Goal: Complete application form: Complete application form

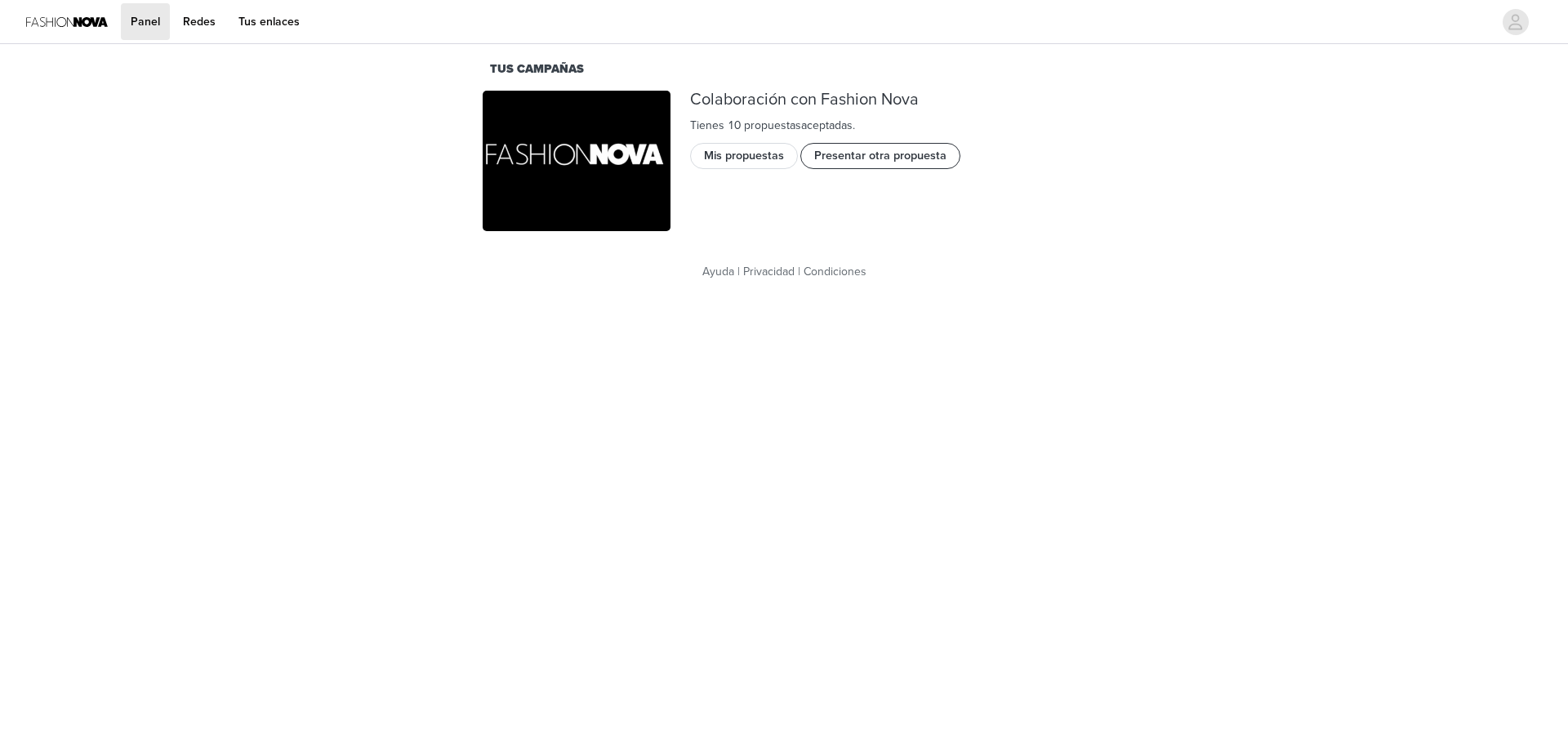
click at [870, 159] on font "Presentar otra propuesta" at bounding box center [880, 155] width 132 height 14
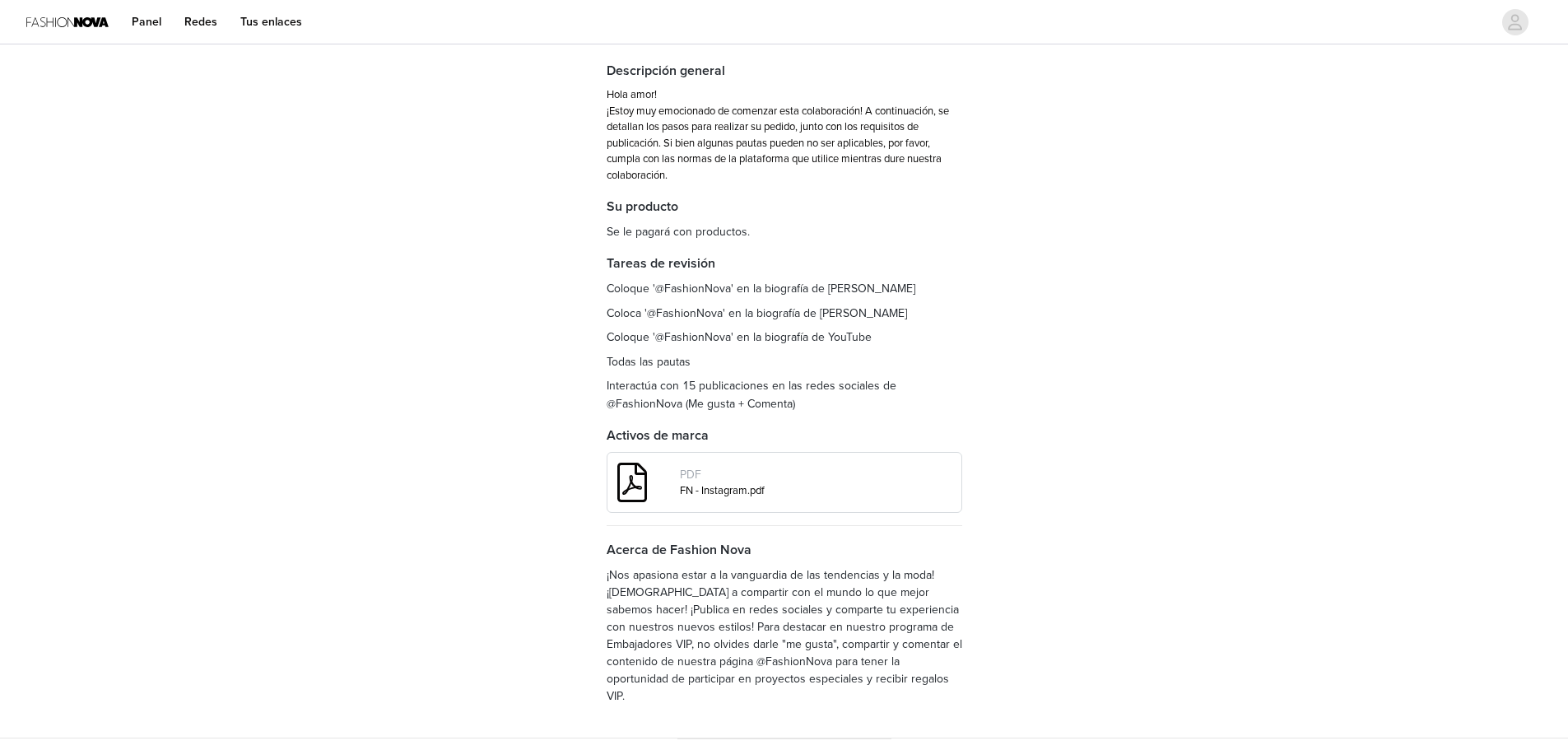
scroll to position [135, 0]
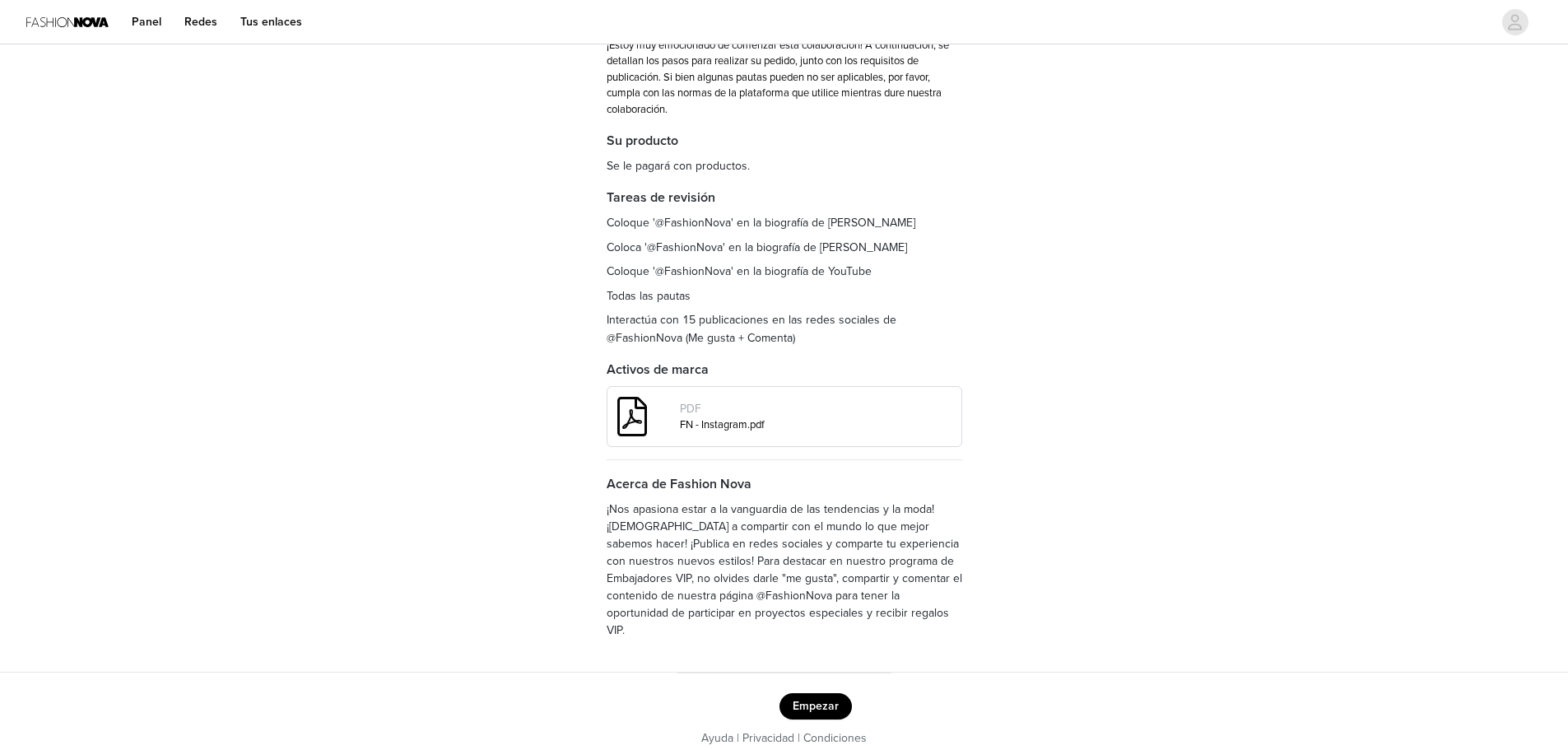
click at [808, 693] on button "Empezar" at bounding box center [815, 706] width 73 height 26
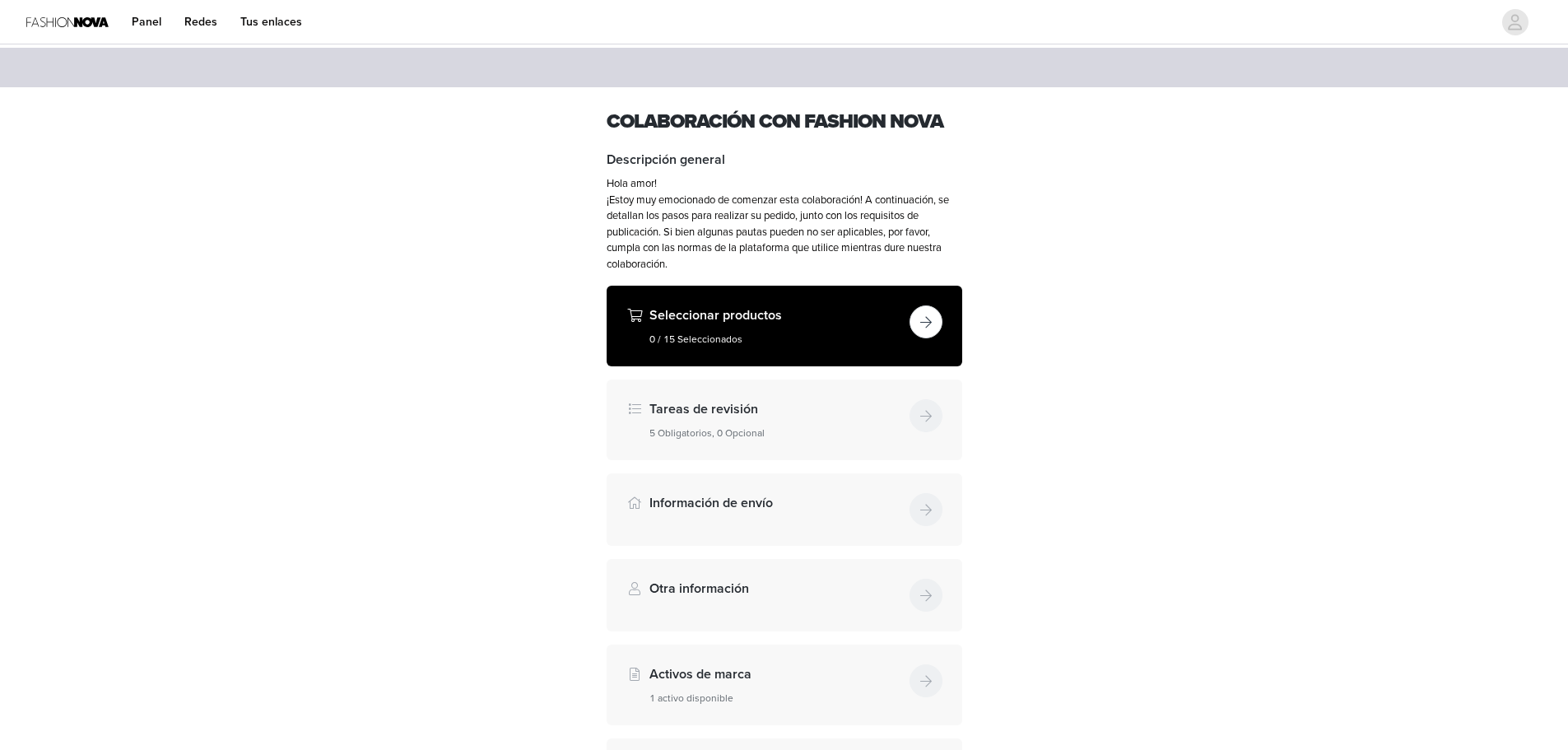
click at [915, 323] on button "button" at bounding box center [926, 322] width 33 height 33
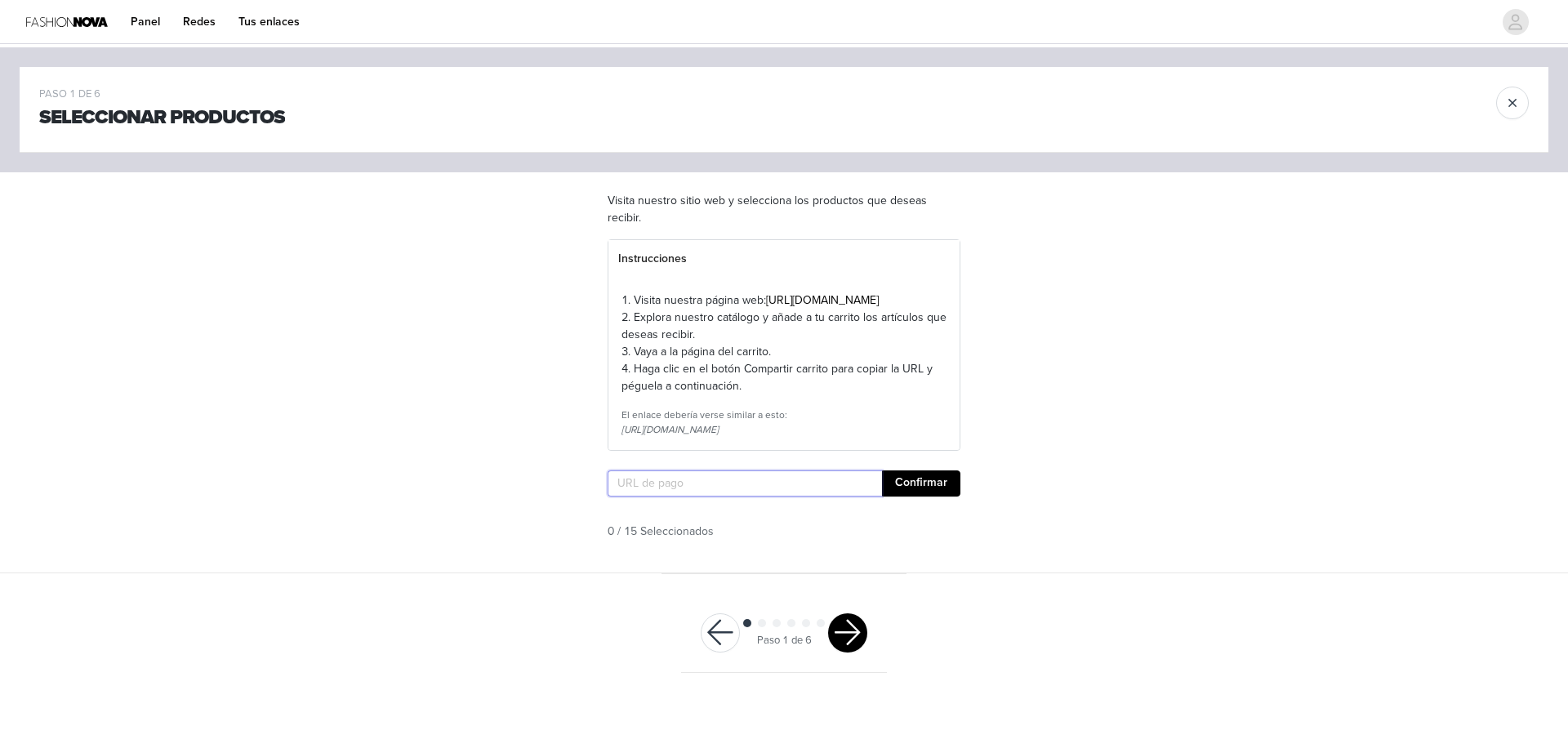
click at [714, 497] on input "text" at bounding box center [745, 483] width 275 height 26
paste input "[URL][DOMAIN_NAME]"
type input "[URL][DOMAIN_NAME]"
click at [927, 497] on button "Confirmar" at bounding box center [921, 483] width 78 height 26
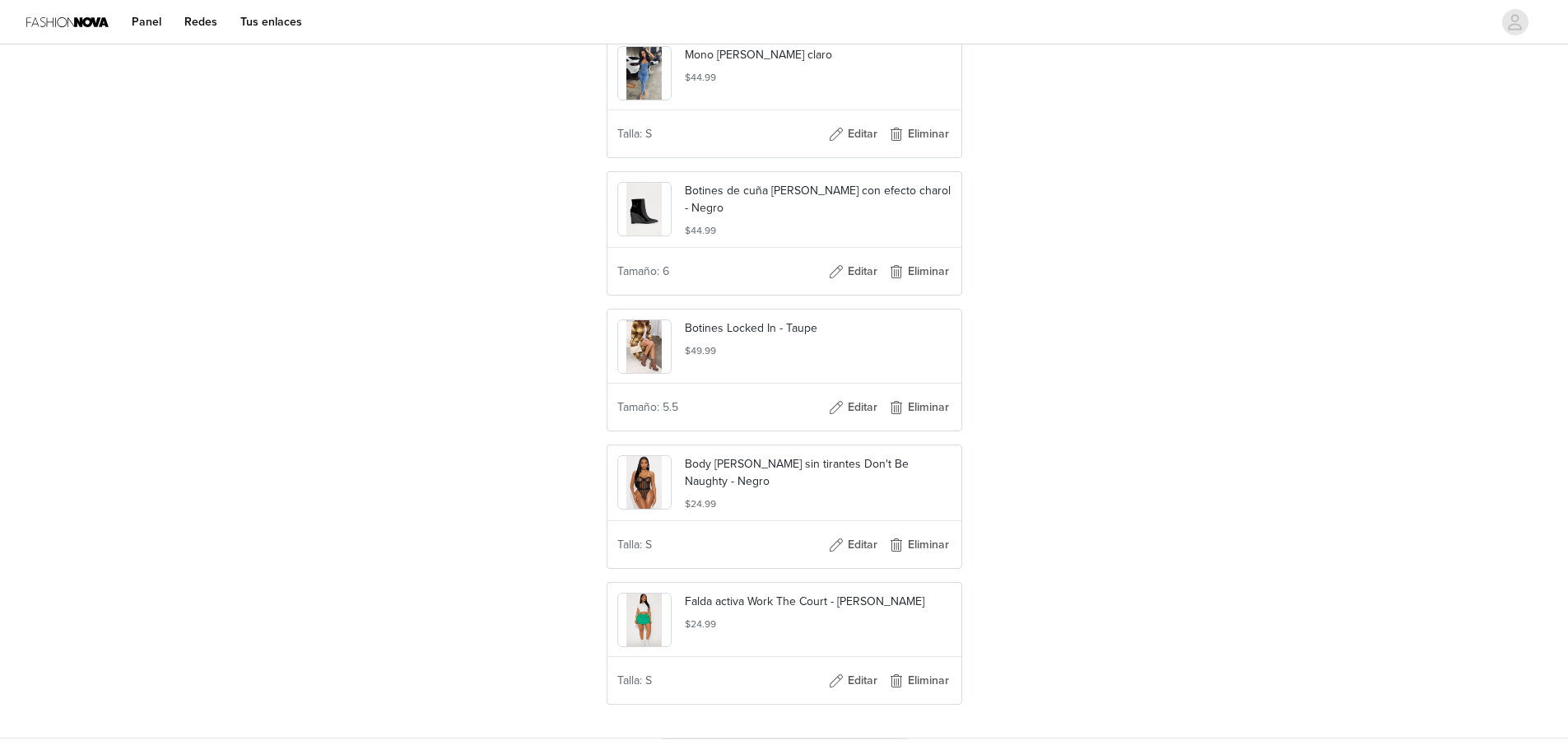
scroll to position [2006, 0]
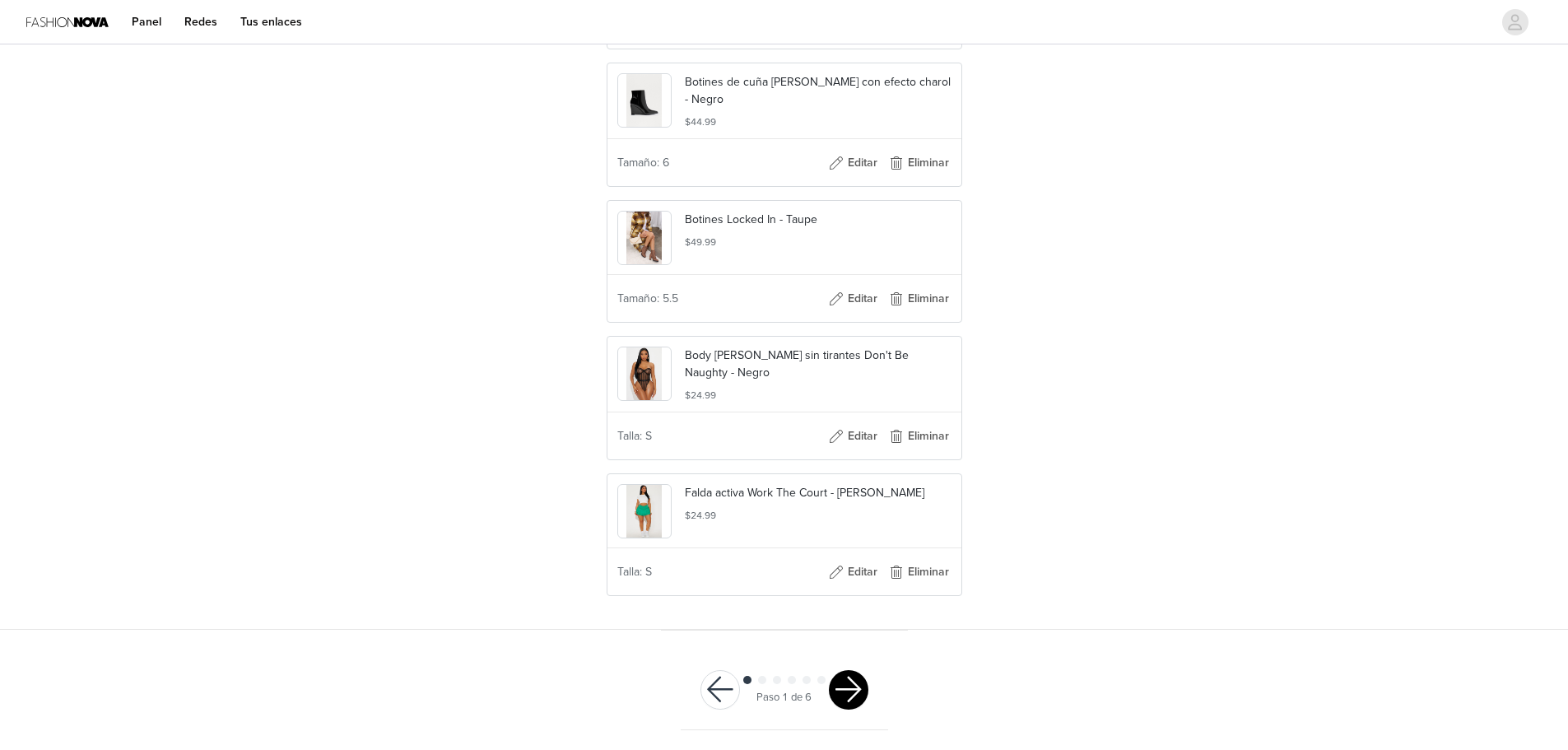
click at [851, 693] on button "button" at bounding box center [849, 690] width 40 height 40
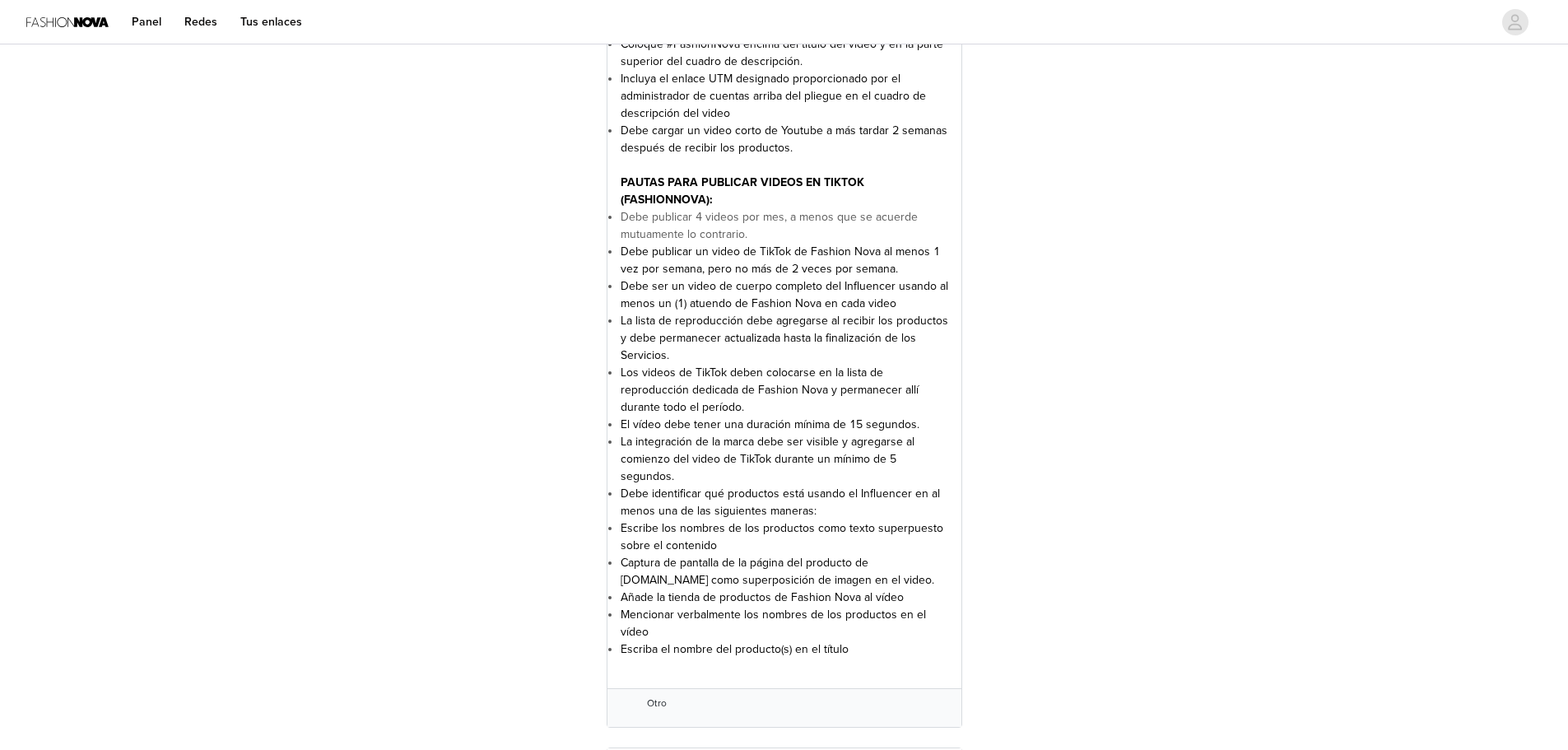
scroll to position [3474, 0]
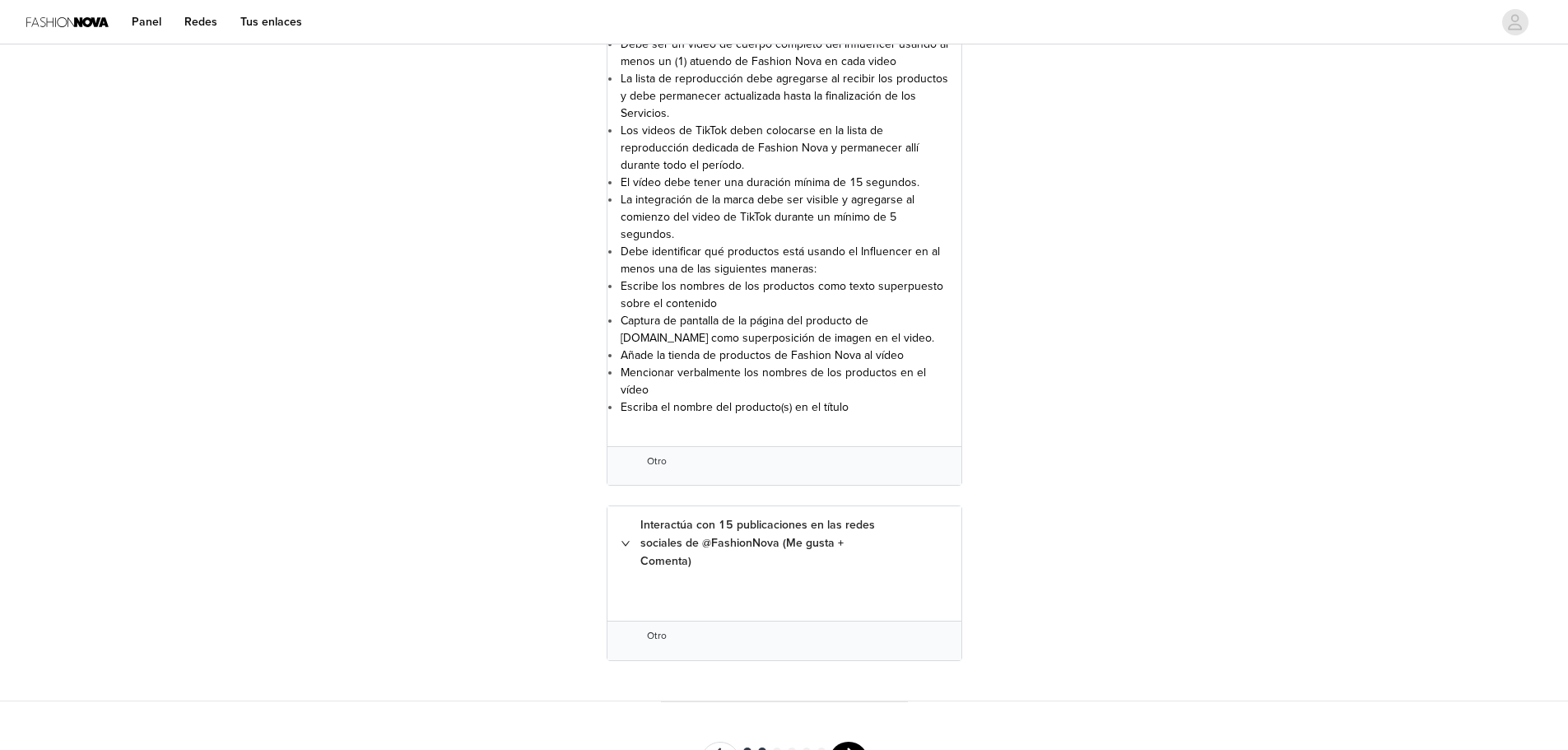
click at [845, 742] on button "button" at bounding box center [849, 762] width 40 height 40
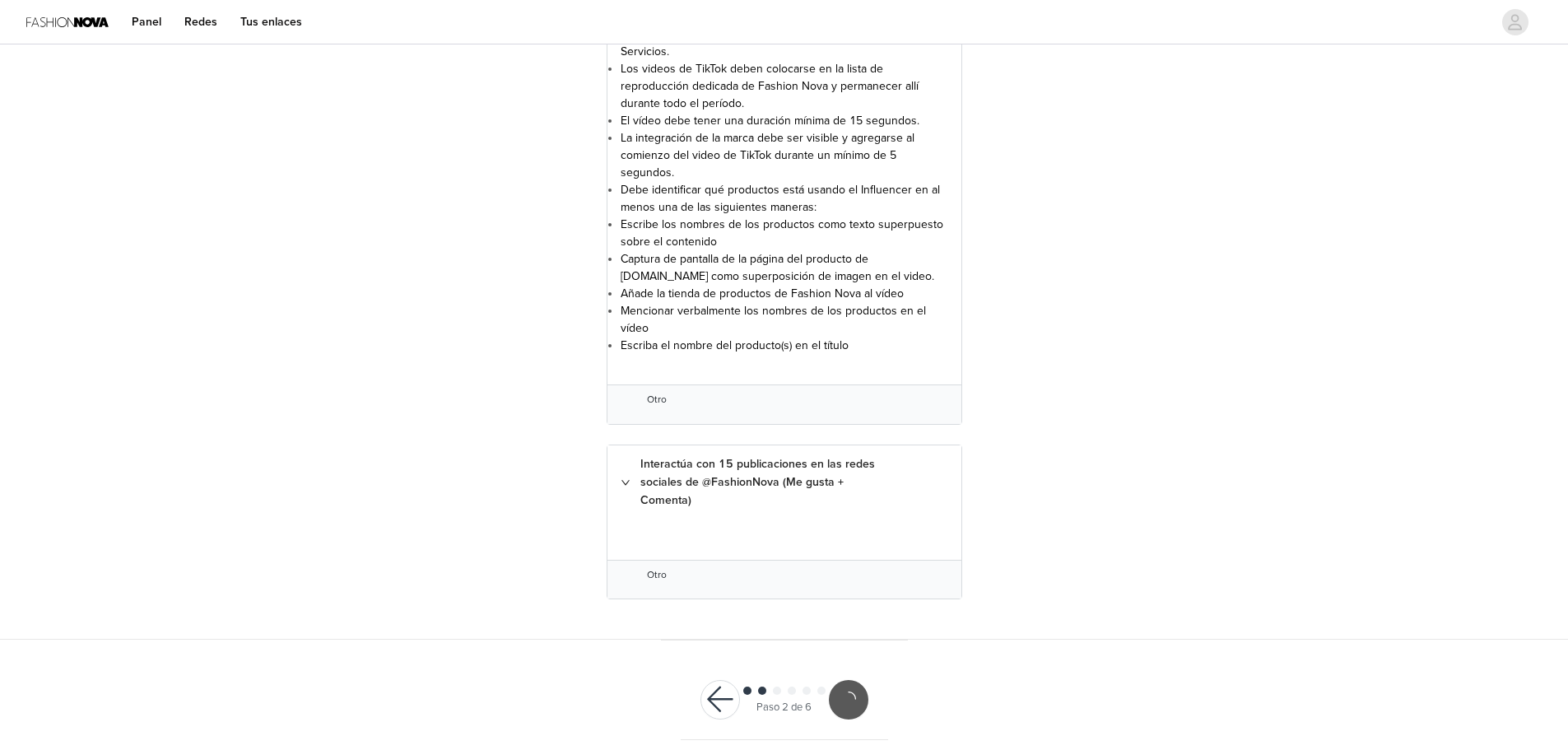
scroll to position [3412, 0]
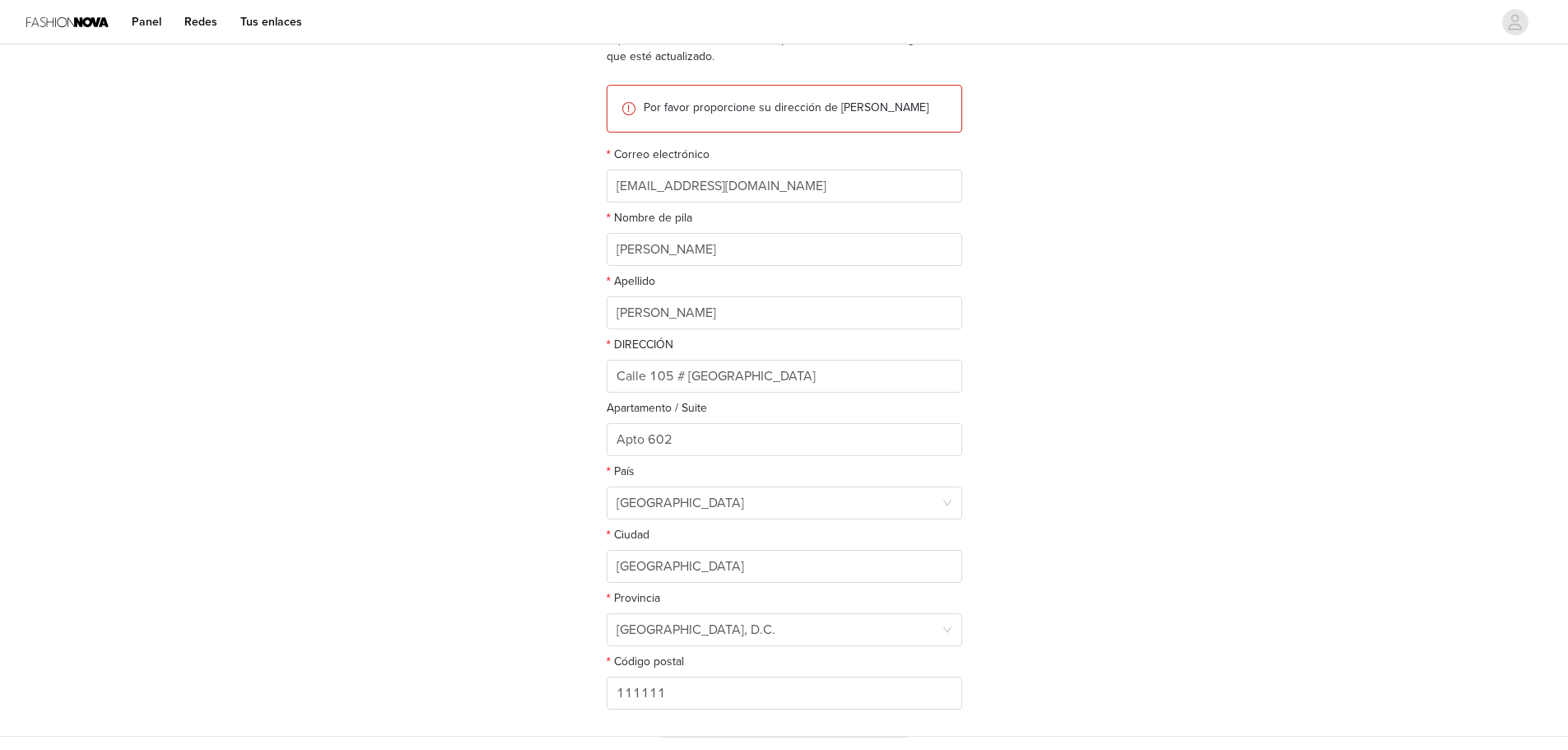
scroll to position [164, 0]
drag, startPoint x: 838, startPoint y: 375, endPoint x: 591, endPoint y: 387, distance: 247.3
click at [591, 387] on section "Aquí es donde le enviaremos sus productos. Por favor, asegúrese de que esté act…" at bounding box center [784, 372] width 395 height 726
click at [620, 376] on input "carrera 79#19a 86 Conjunto El Remanso" at bounding box center [784, 375] width 355 height 33
click at [863, 379] on input "Carrera 79#19a 86 Conjunto El Remanso" at bounding box center [784, 375] width 355 height 33
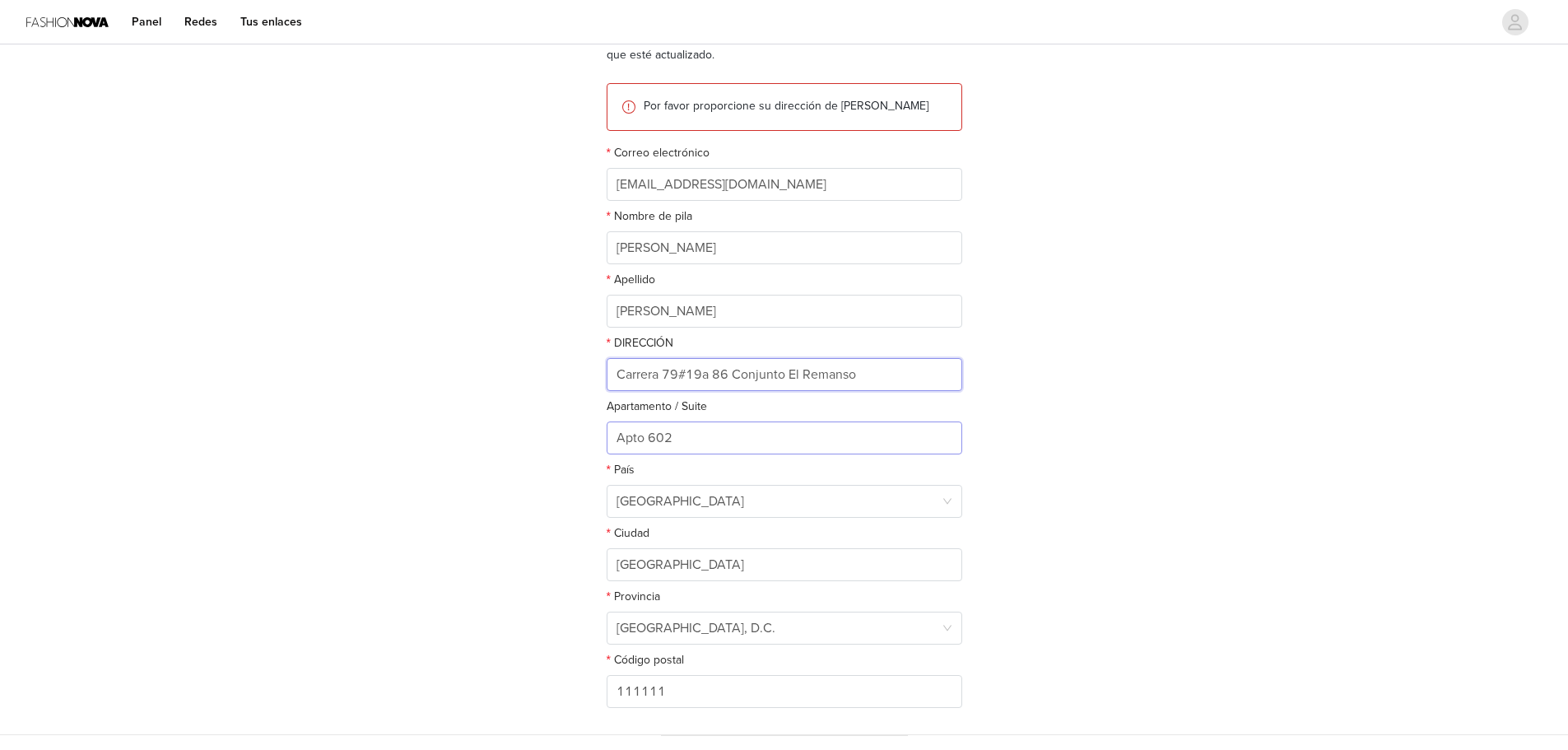
type input "Carrera 79#19a 86 Conjunto El Remanso"
click at [675, 447] on input "Apto 602" at bounding box center [784, 437] width 355 height 33
drag, startPoint x: 642, startPoint y: 435, endPoint x: 610, endPoint y: 437, distance: 32.1
click at [610, 437] on input "Apto 602" at bounding box center [784, 437] width 355 height 33
click at [656, 442] on input "Apto 602" at bounding box center [784, 437] width 355 height 33
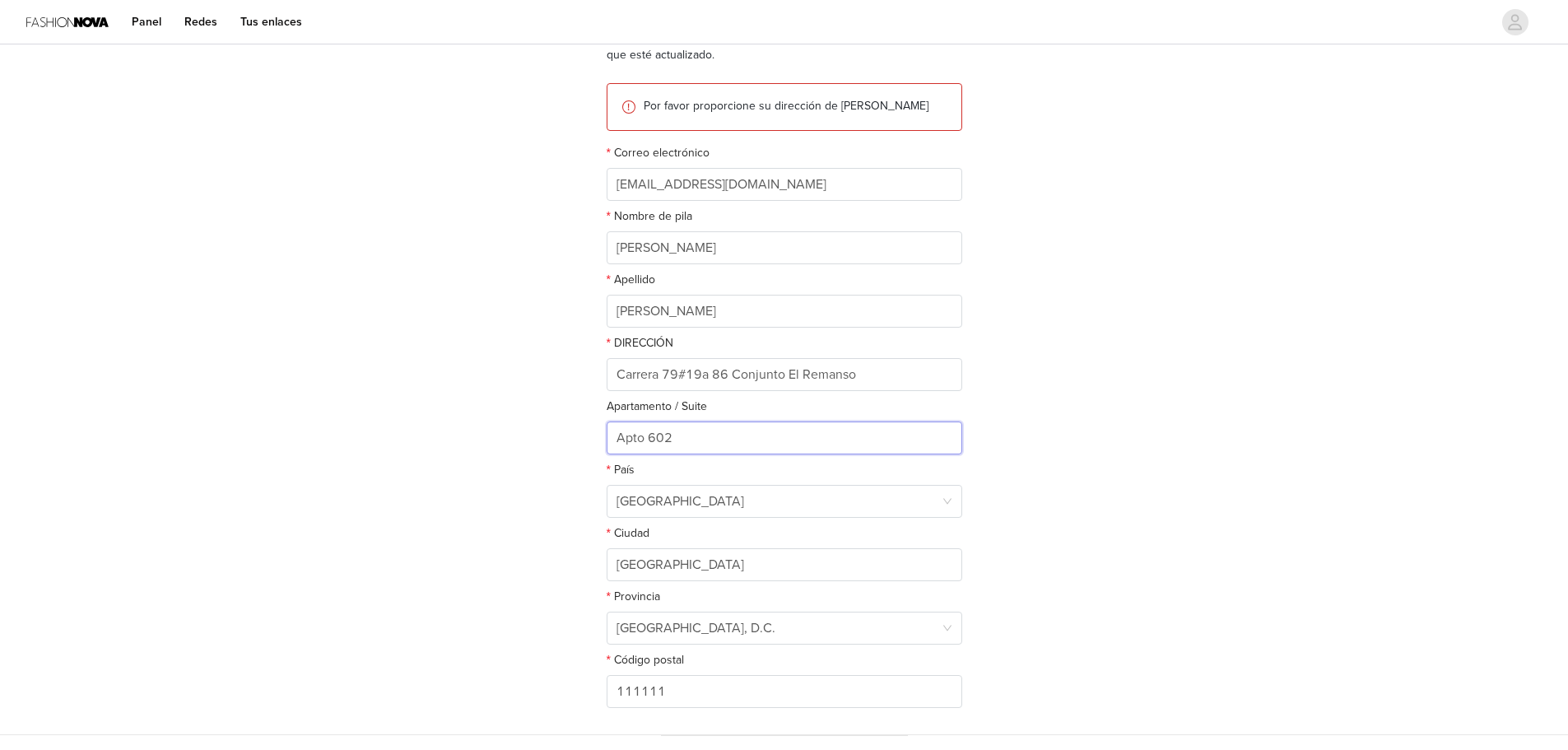
click at [672, 437] on input "Apto 602" at bounding box center [784, 437] width 355 height 33
click at [615, 443] on input "Apto" at bounding box center [784, 437] width 355 height 33
click at [761, 439] on input "Torre 1 Apto" at bounding box center [784, 437] width 355 height 33
click at [648, 433] on input "Torre 1 Apto 1007" at bounding box center [784, 437] width 355 height 33
click at [650, 439] on input "Torre 1 Apto 1007" at bounding box center [784, 437] width 355 height 33
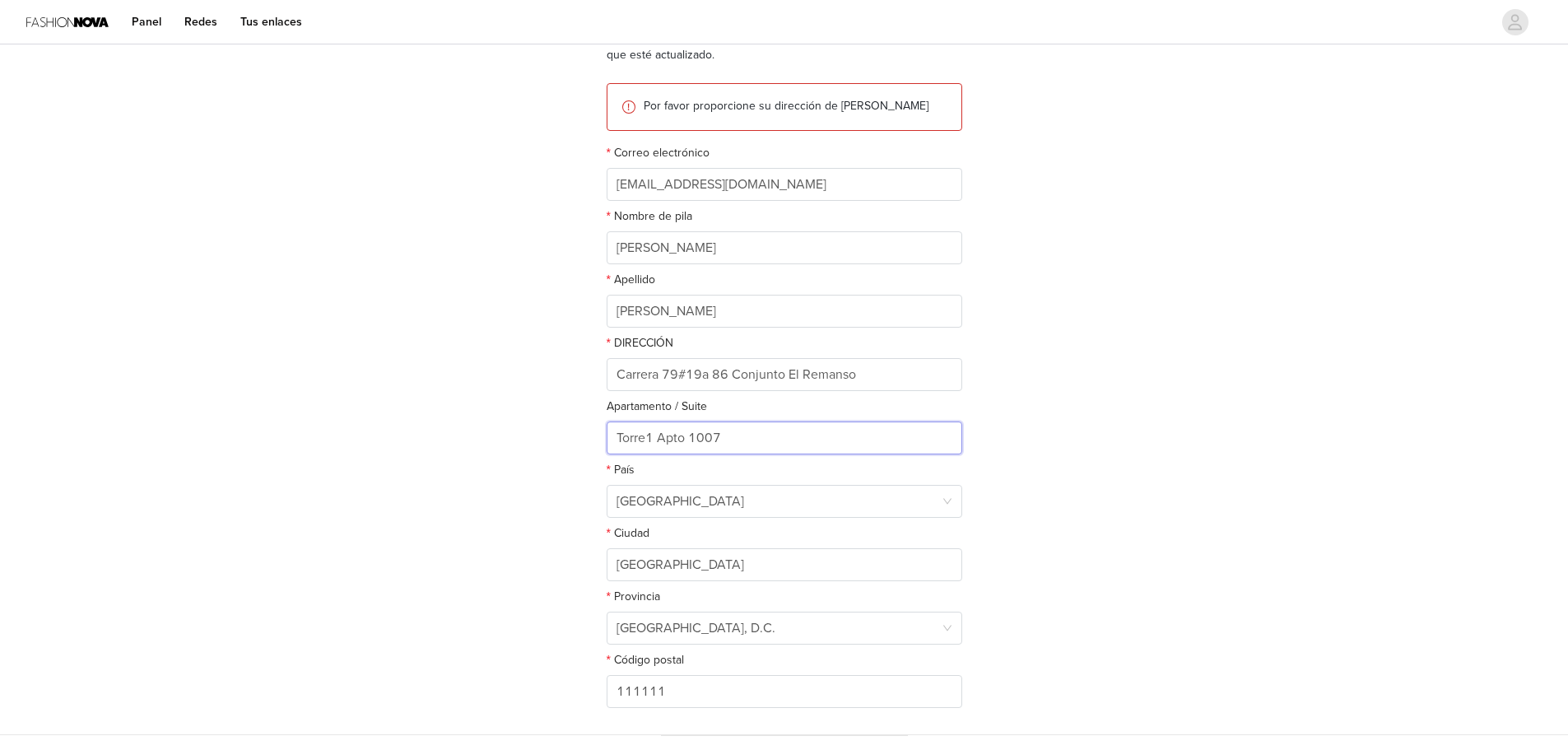
click at [688, 442] on input "Torre1 Apto 1007" at bounding box center [784, 437] width 355 height 33
type input "Torre1 Apto1007"
click at [1149, 406] on div "PASO 3 DE 6 Información de envío Aquí es donde le enviaremos sus productos. Por…" at bounding box center [784, 310] width 1568 height 853
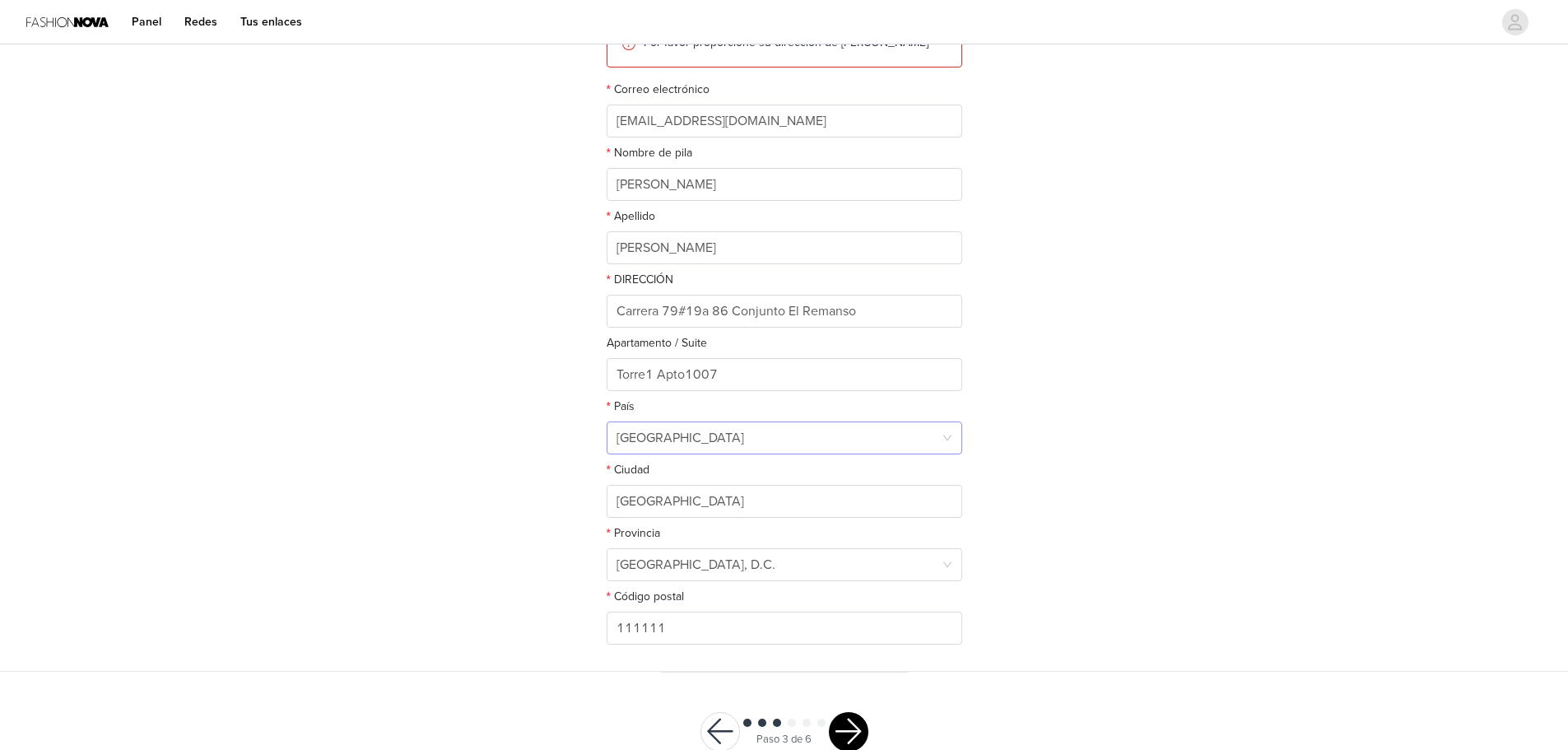
scroll to position [247, 0]
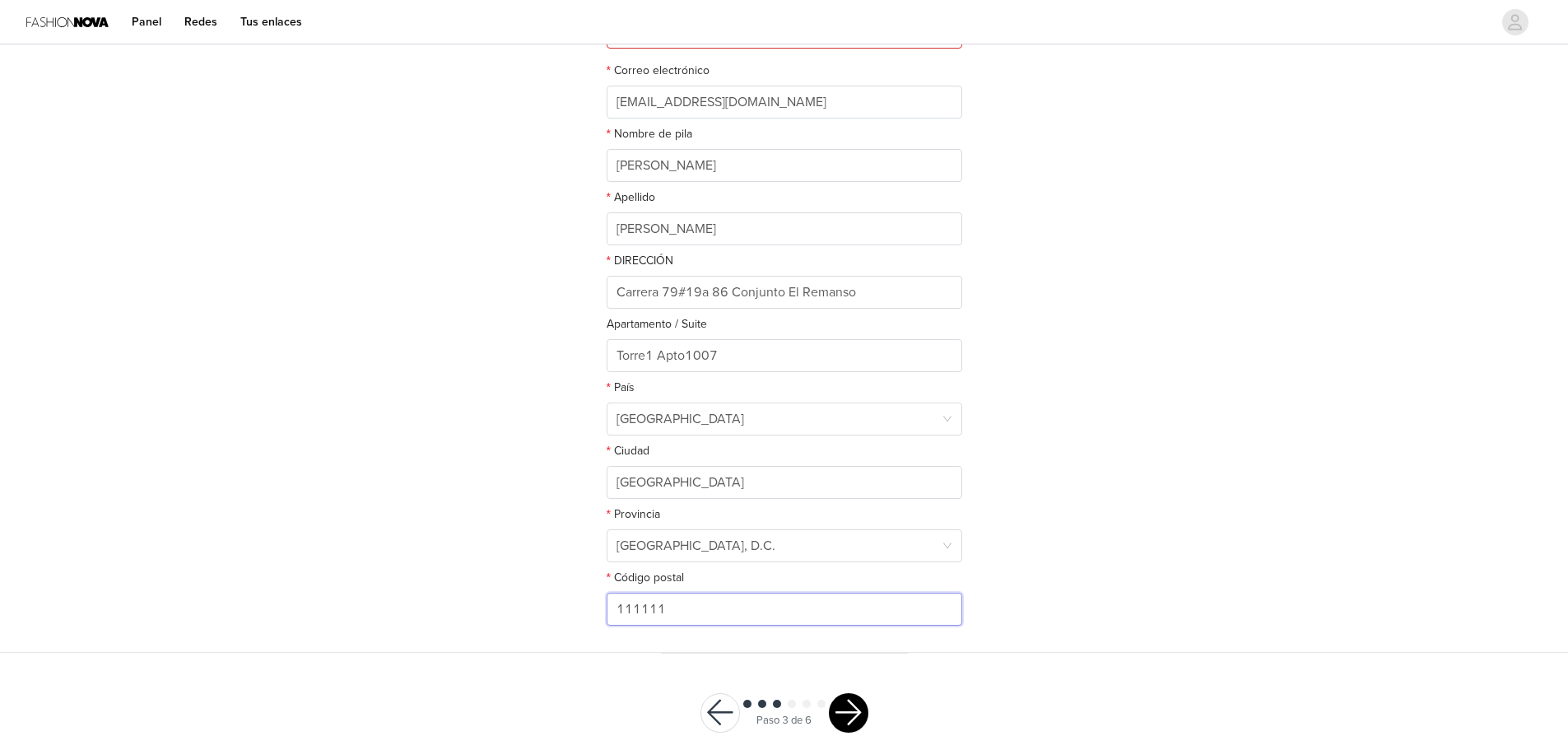
click at [683, 616] on input "111111" at bounding box center [784, 609] width 355 height 33
click at [679, 612] on input "111111" at bounding box center [784, 609] width 355 height 33
drag, startPoint x: 672, startPoint y: 611, endPoint x: 598, endPoint y: 613, distance: 74.0
click at [598, 613] on section "Aquí es donde le enviaremos sus productos. Por favor, asegúrese de que esté act…" at bounding box center [784, 289] width 395 height 726
type input "110911"
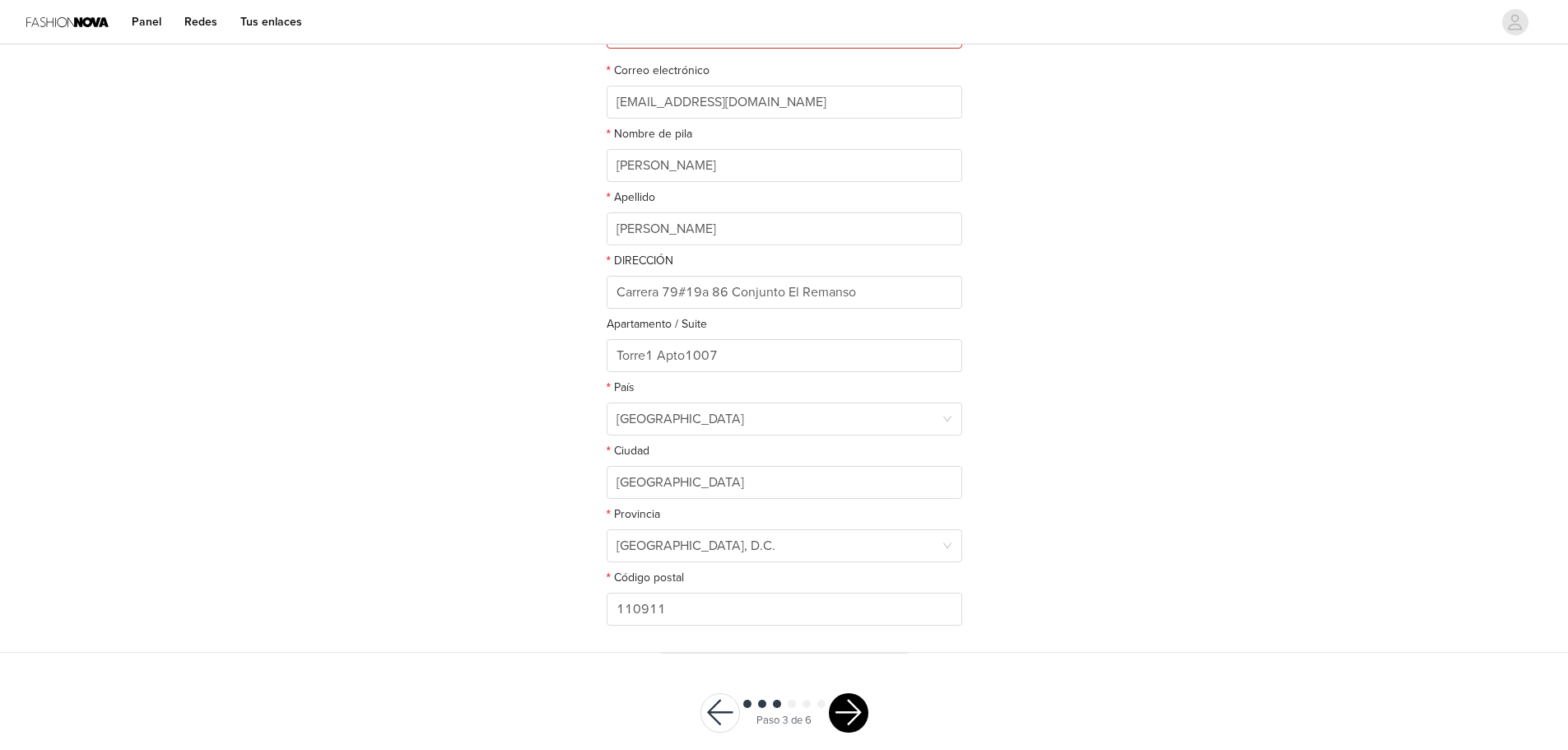
click at [849, 720] on button "button" at bounding box center [849, 713] width 40 height 40
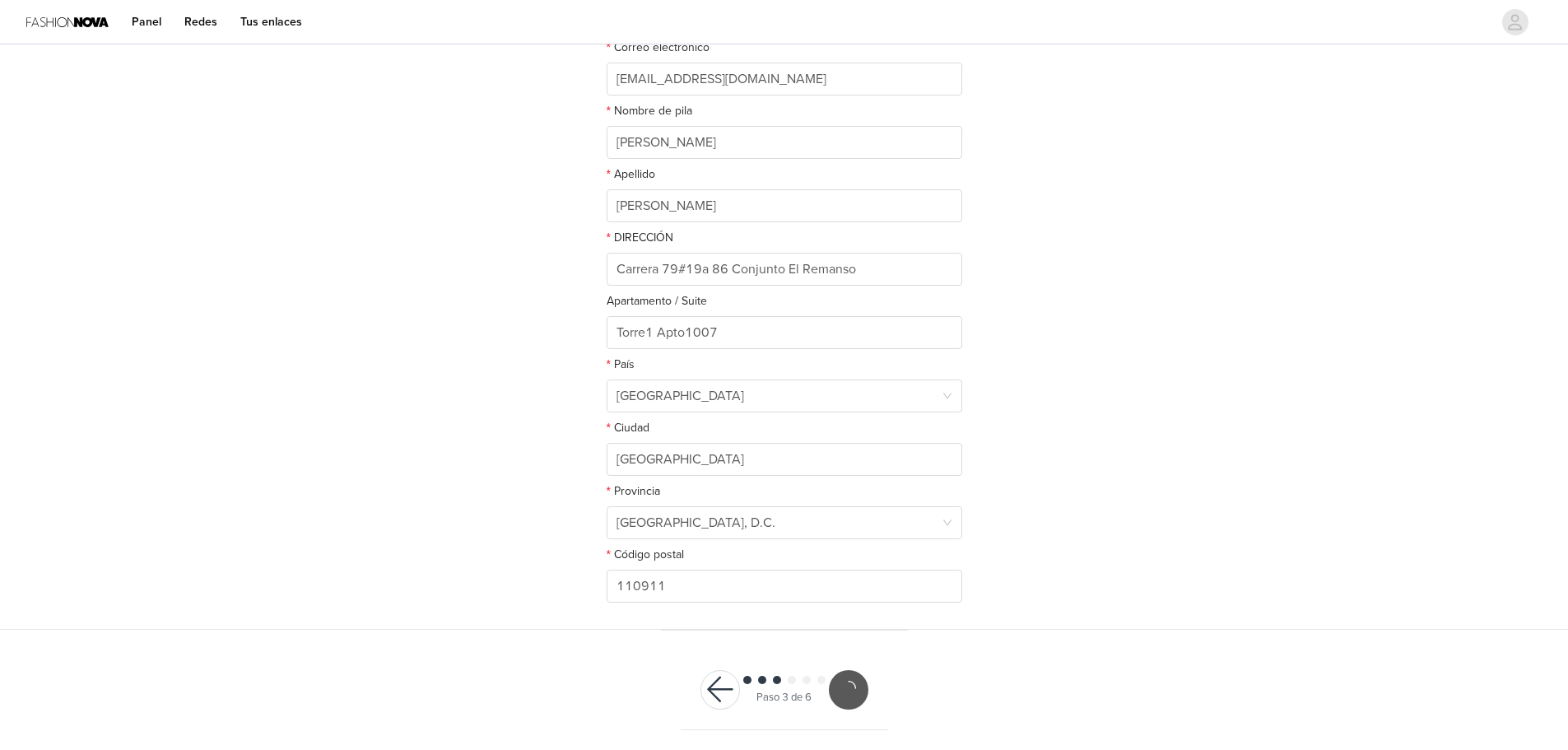
scroll to position [186, 0]
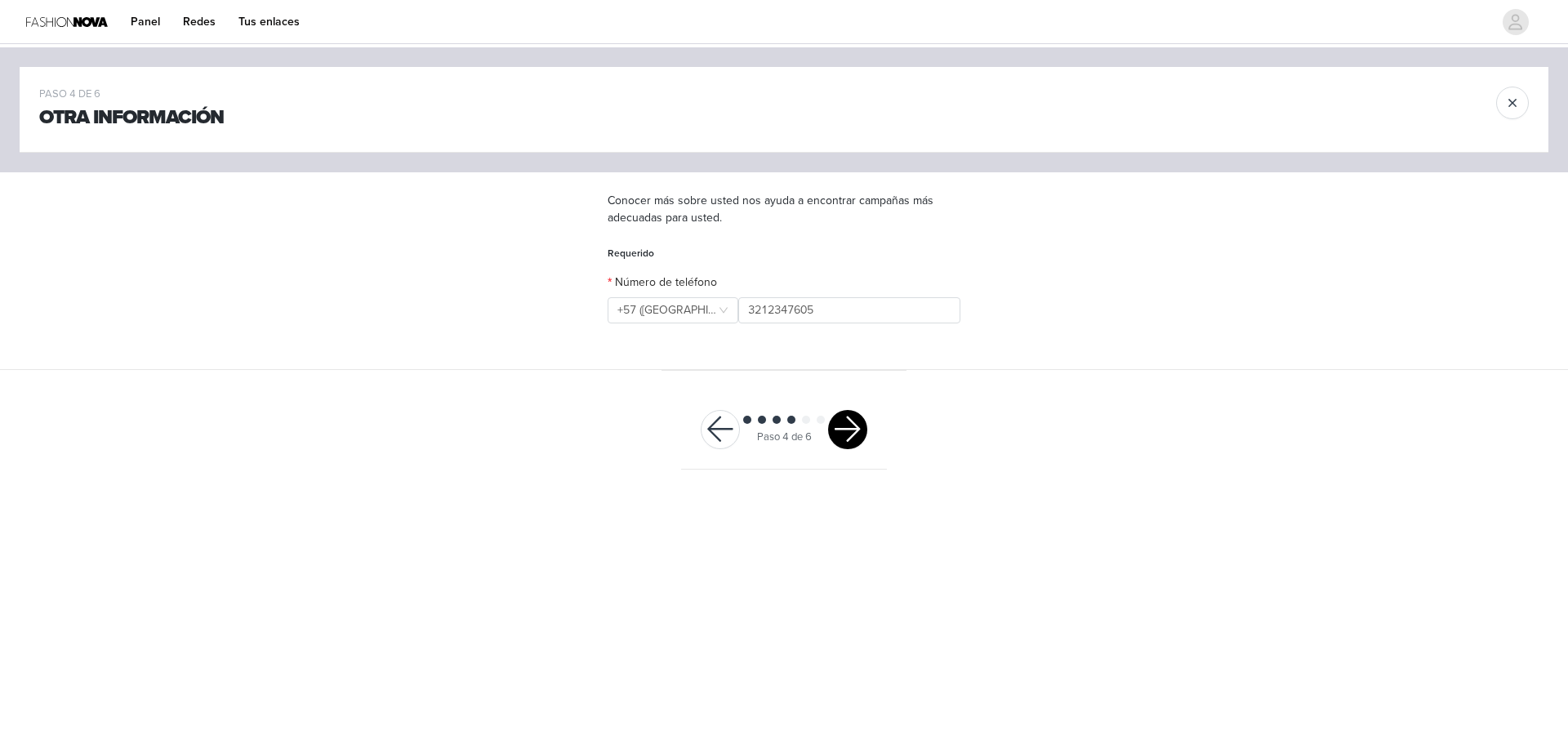
click at [840, 427] on button "button" at bounding box center [848, 430] width 40 height 40
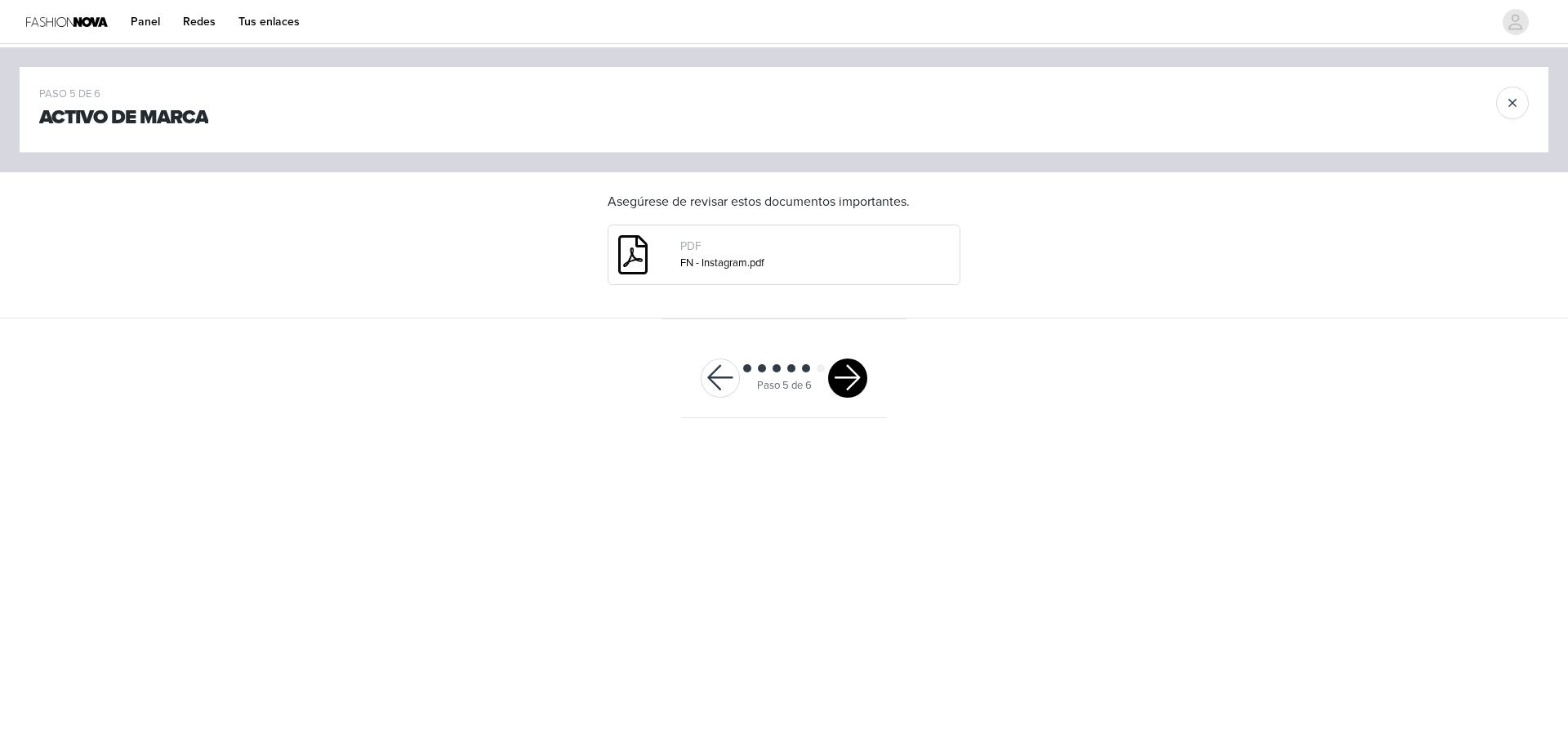
click at [861, 379] on button "button" at bounding box center [848, 378] width 40 height 40
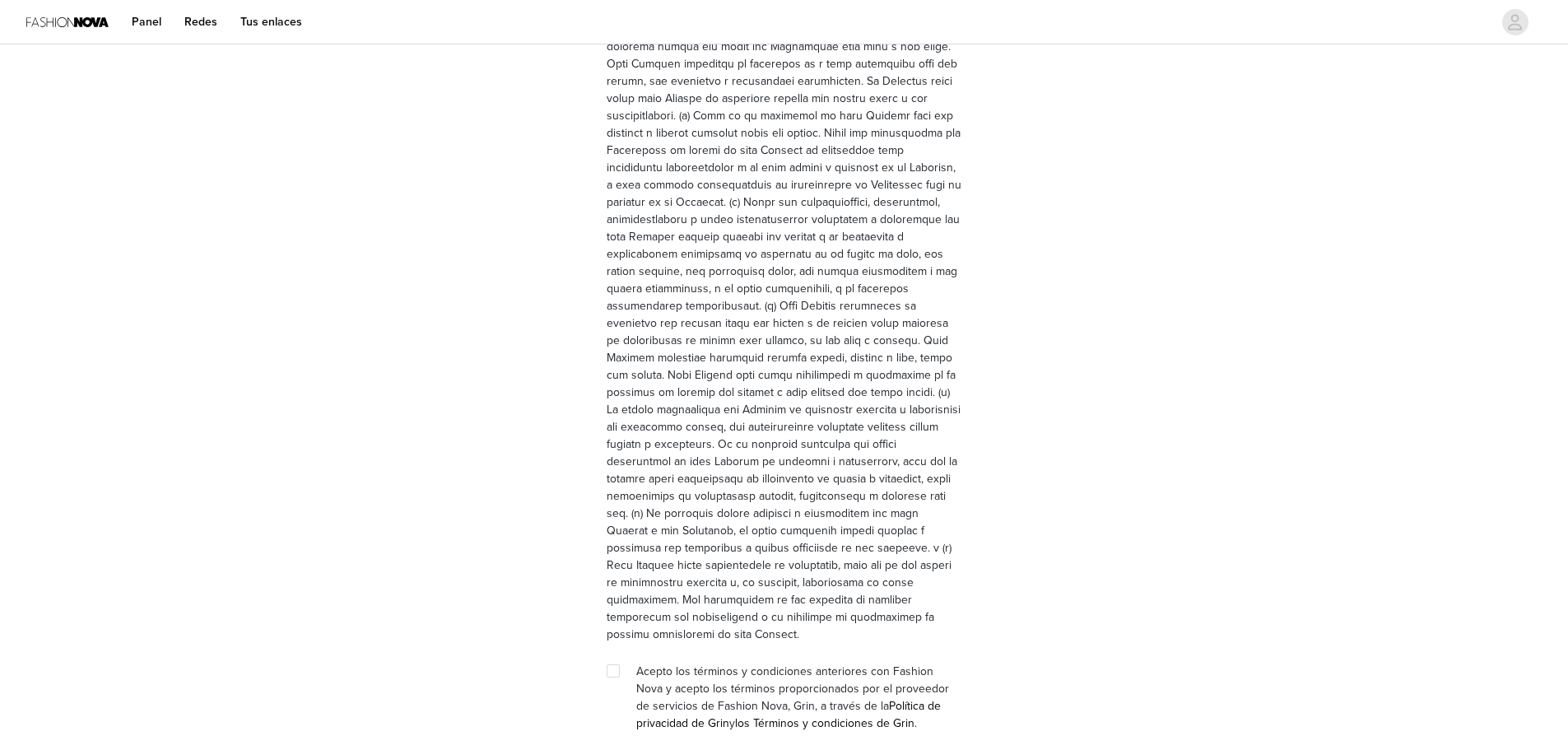
scroll to position [4847, 0]
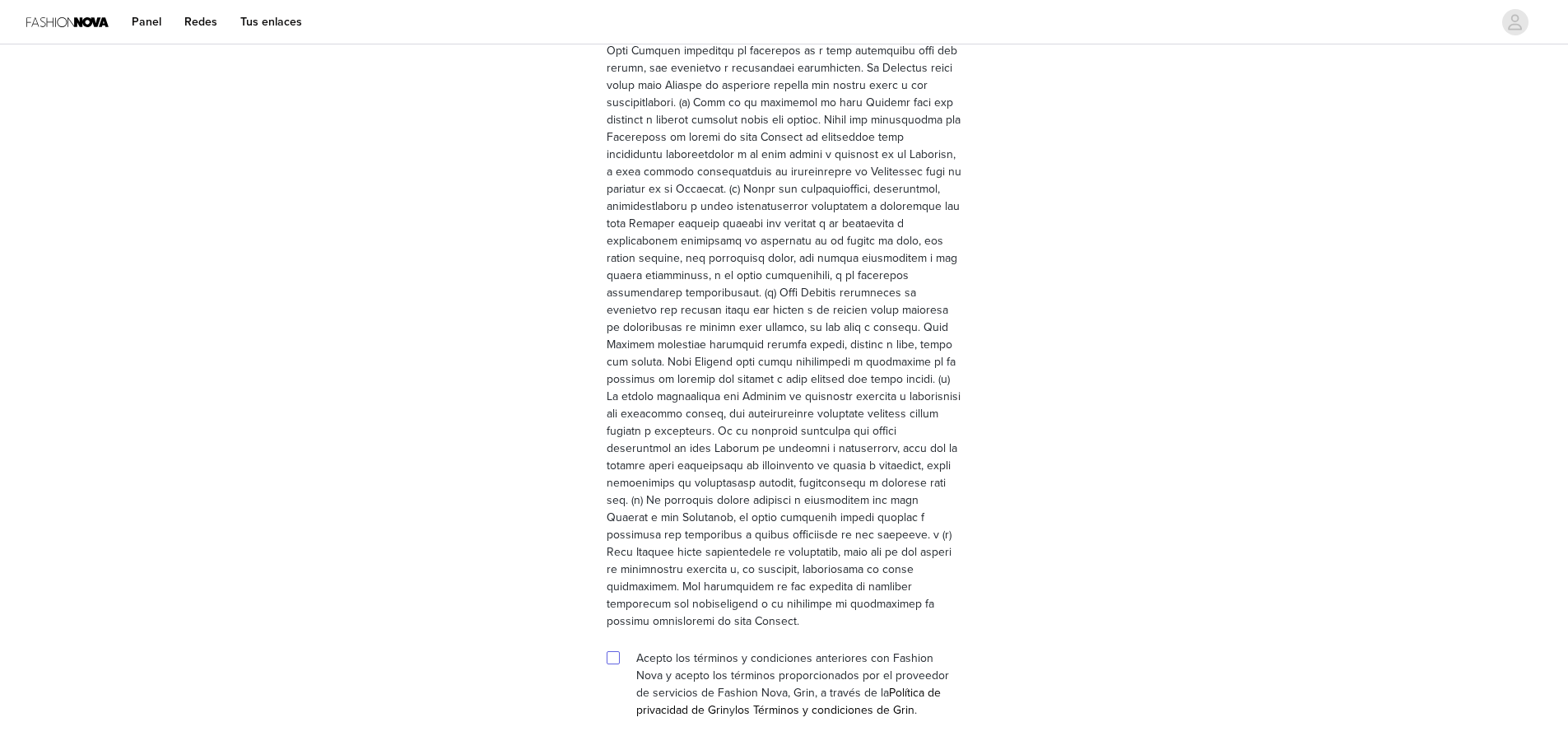
click at [615, 651] on input "checkbox" at bounding box center [612, 657] width 12 height 12
checkbox input "true"
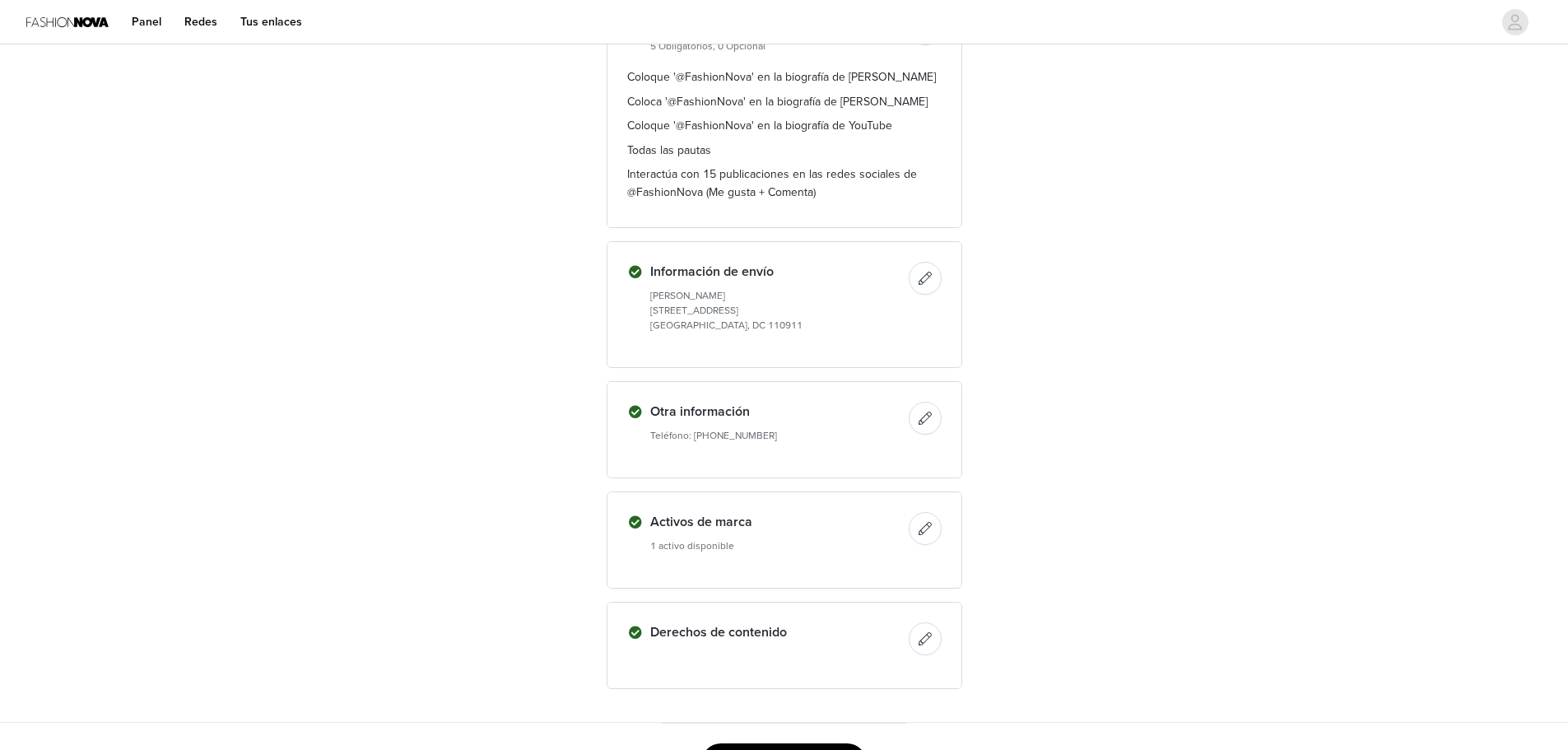
scroll to position [1389, 0]
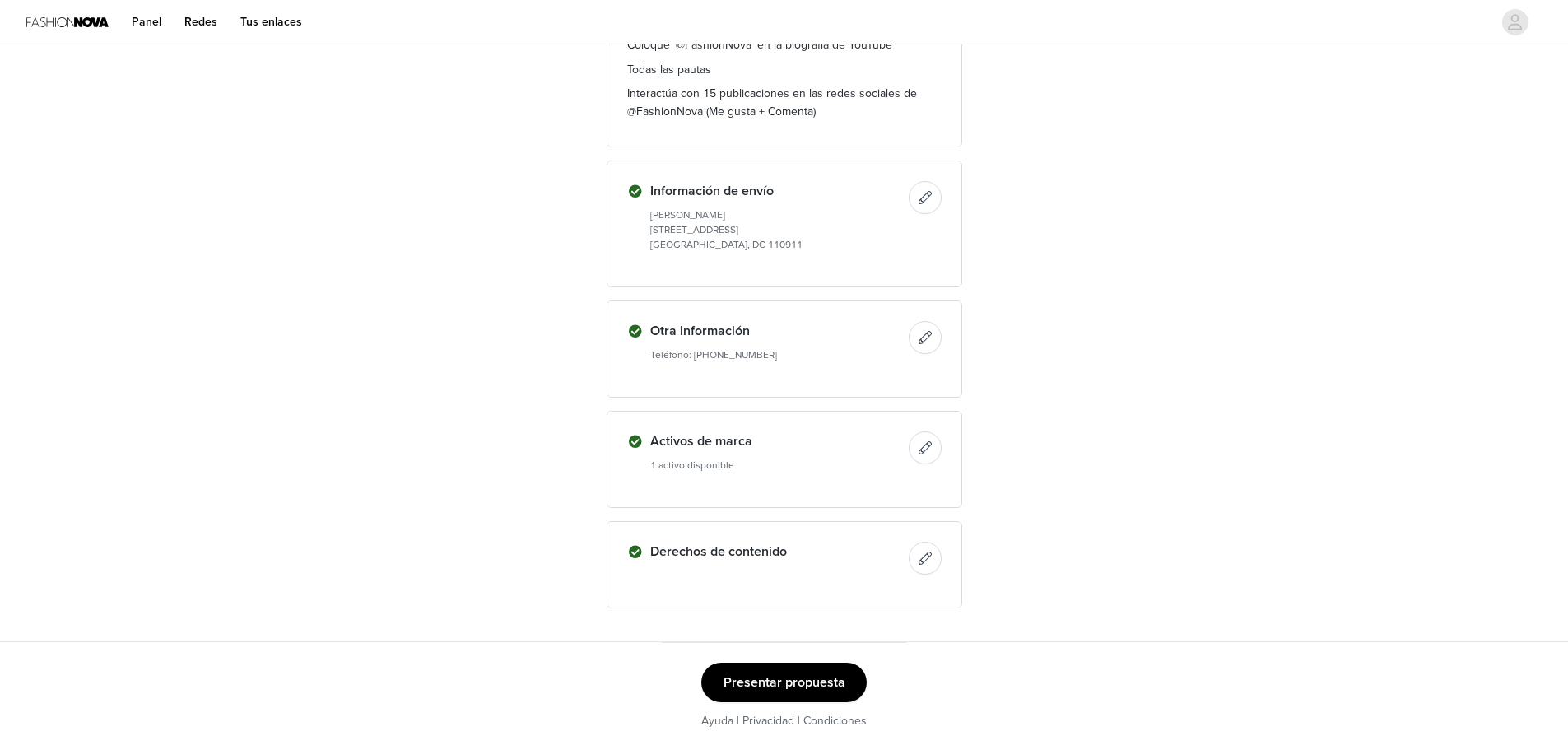
click at [768, 677] on button "Presentar propuesta" at bounding box center [784, 683] width 165 height 40
